Goal: Task Accomplishment & Management: Manage account settings

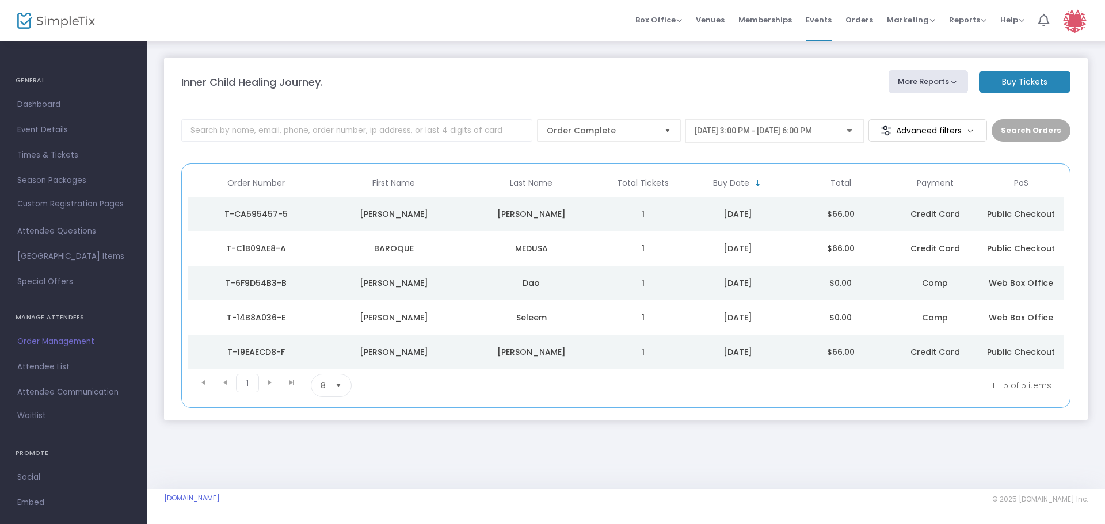
click at [53, 20] on img at bounding box center [56, 21] width 78 height 17
